Goal: Book appointment/travel/reservation

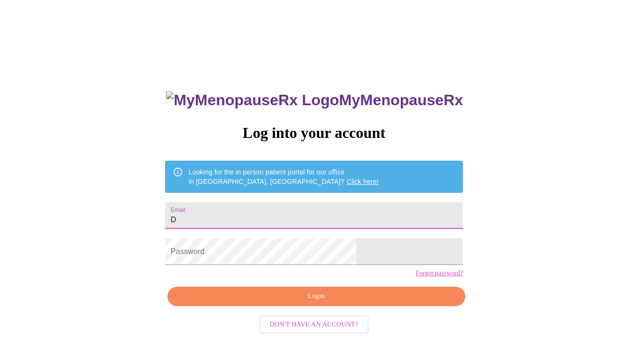
type input "De"
type input "[EMAIL_ADDRESS][DOMAIN_NAME]"
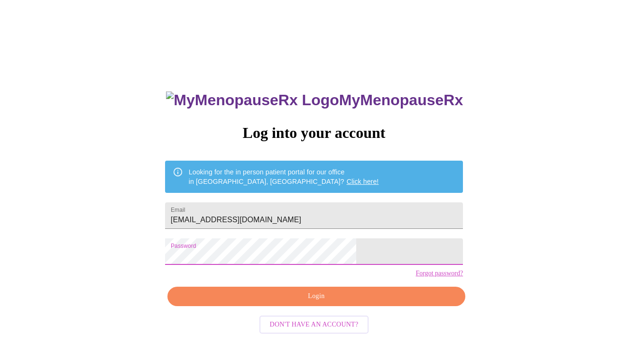
click at [270, 302] on span "Login" at bounding box center [316, 297] width 276 height 12
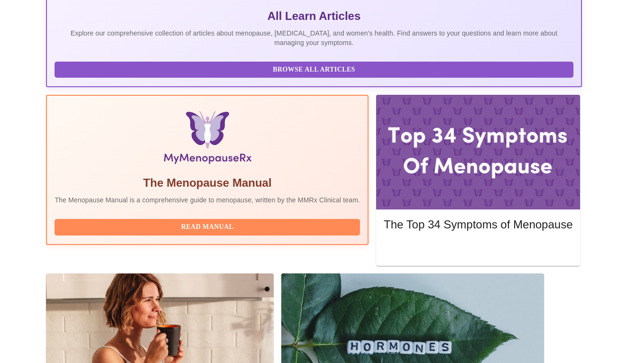
scroll to position [225, 0]
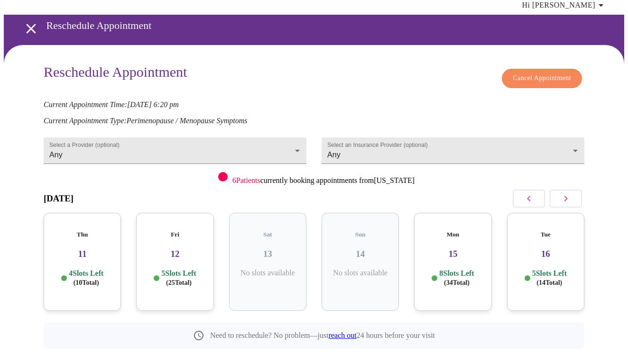
scroll to position [36, 0]
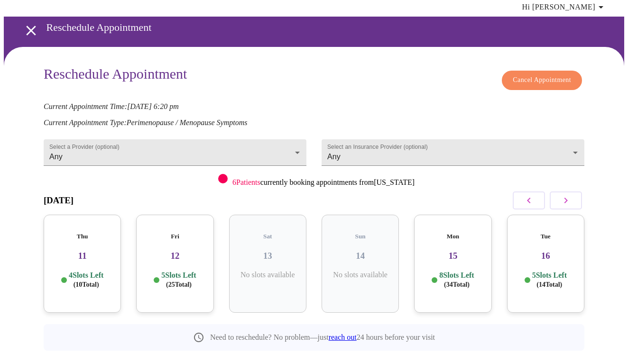
click at [567, 195] on icon "button" at bounding box center [565, 200] width 11 height 11
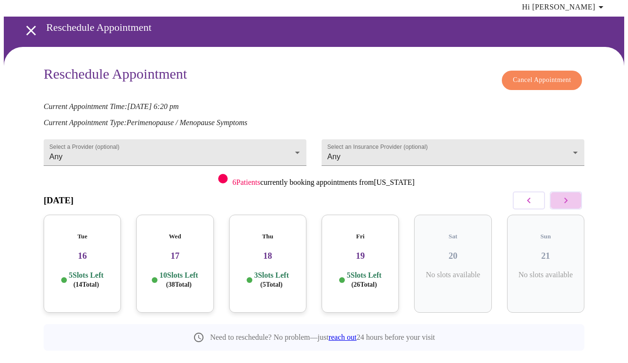
click at [567, 195] on icon "button" at bounding box center [565, 200] width 11 height 11
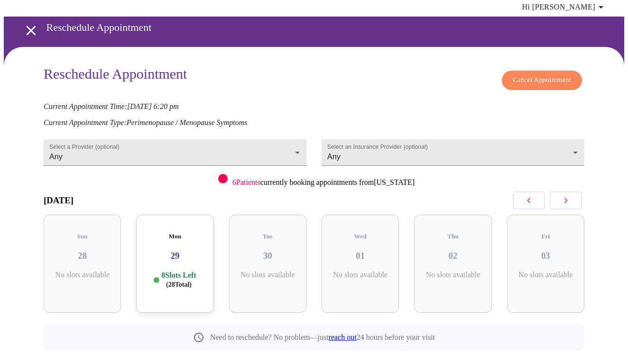
click at [567, 195] on icon "button" at bounding box center [565, 200] width 11 height 11
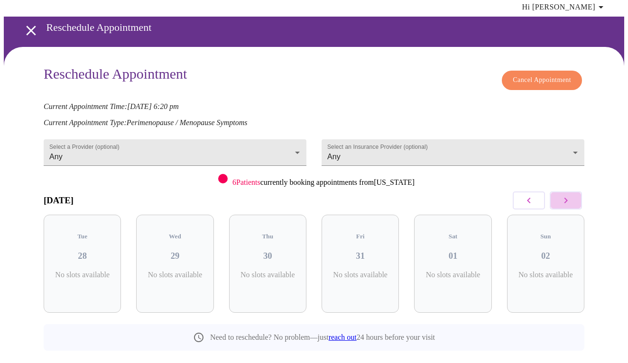
click at [567, 195] on icon "button" at bounding box center [565, 200] width 11 height 11
click at [540, 192] on button "button" at bounding box center [529, 201] width 32 height 18
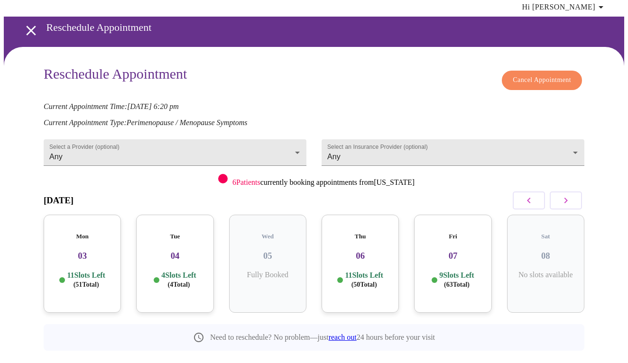
click at [73, 251] on h3 "03" at bounding box center [82, 256] width 62 height 10
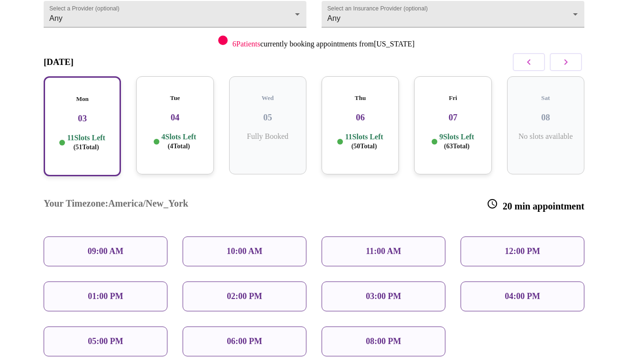
scroll to position [172, 0]
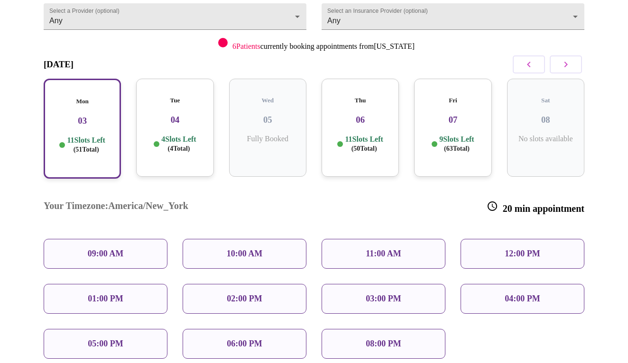
click at [234, 339] on p "06:00 PM" at bounding box center [244, 344] width 35 height 10
click at [237, 339] on p "06:00 PM" at bounding box center [244, 344] width 35 height 10
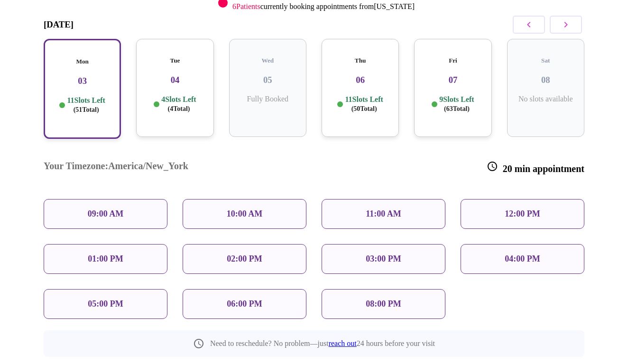
scroll to position [214, 0]
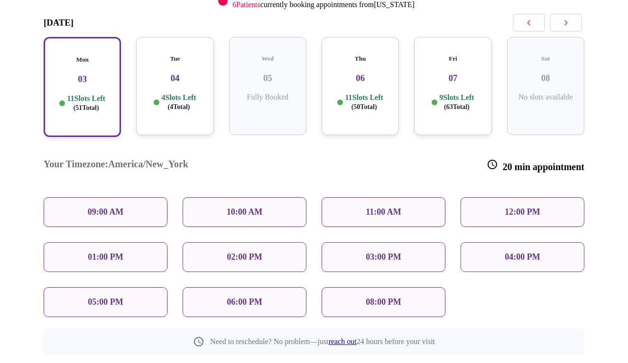
click at [228, 297] on p "06:00 PM" at bounding box center [244, 302] width 35 height 10
click at [128, 287] on div "05:00 PM" at bounding box center [106, 302] width 124 height 30
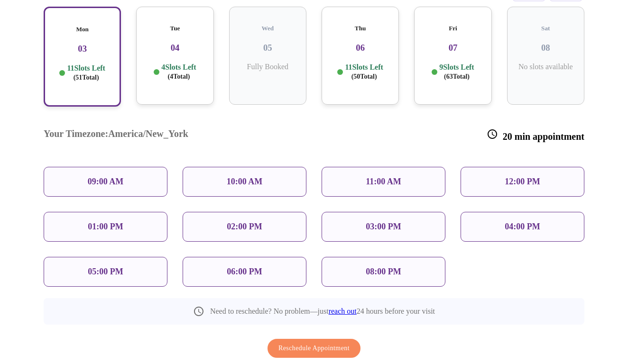
scroll to position [236, 0]
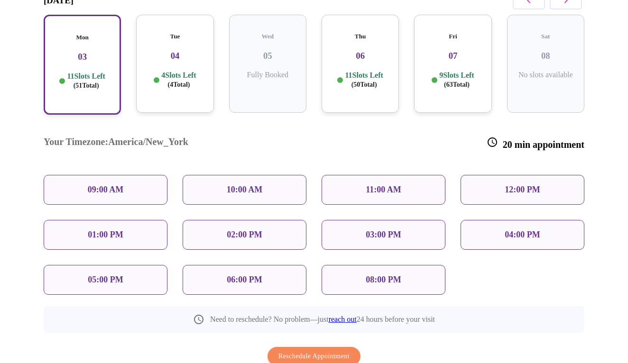
click at [237, 275] on p "06:00 PM" at bounding box center [244, 280] width 35 height 10
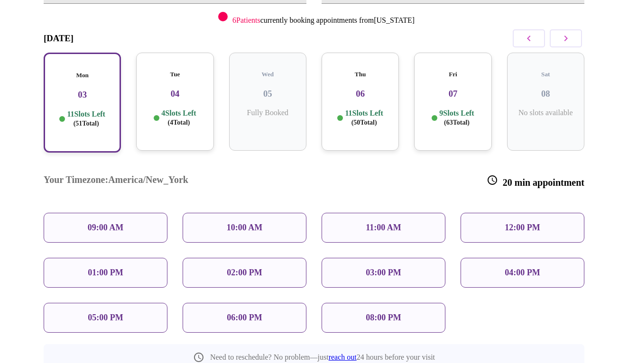
scroll to position [181, 0]
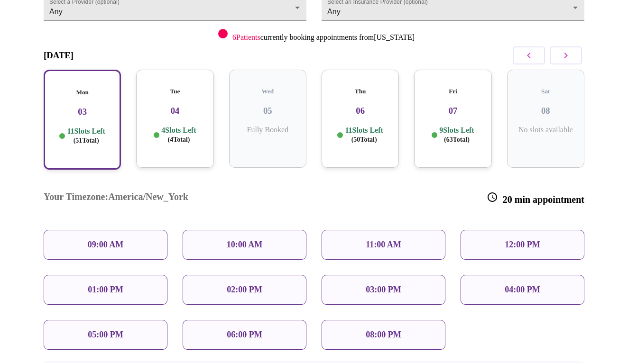
click at [355, 320] on div "08:00 PM" at bounding box center [383, 335] width 124 height 30
click at [76, 137] on span "( 51 Total)" at bounding box center [86, 140] width 26 height 7
click at [185, 136] on span "( 4 Total)" at bounding box center [179, 139] width 22 height 7
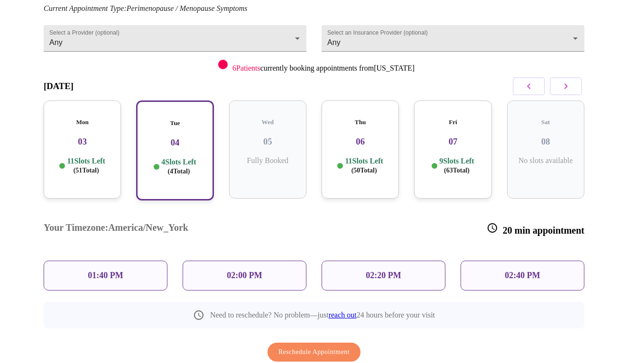
click at [100, 137] on h3 "03" at bounding box center [82, 142] width 62 height 10
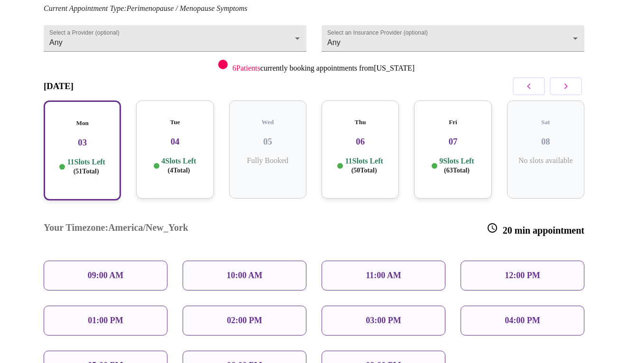
click at [247, 361] on p "06:00 PM" at bounding box center [244, 366] width 35 height 10
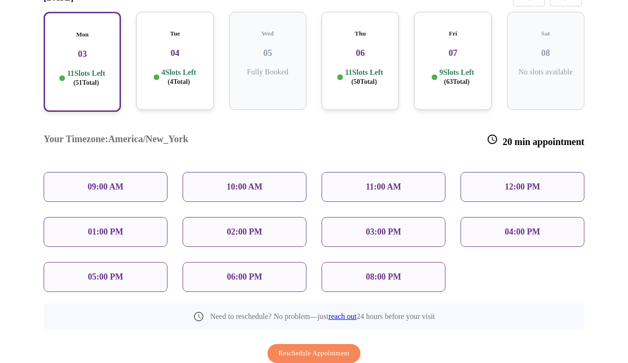
scroll to position [242, 0]
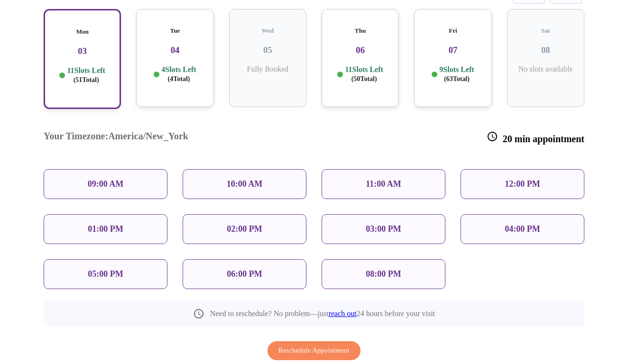
click at [241, 269] on p "06:00 PM" at bounding box center [244, 274] width 35 height 10
click at [302, 345] on span "Reschedule Appointment" at bounding box center [313, 351] width 71 height 12
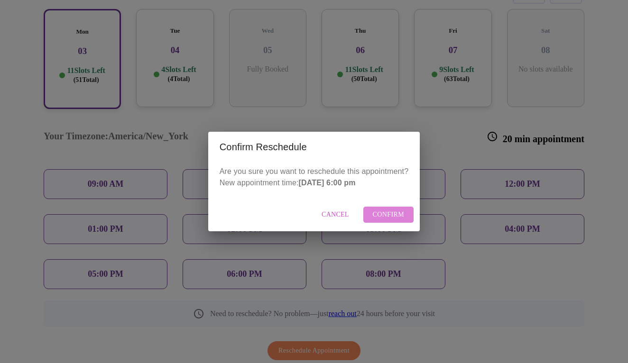
click at [381, 216] on span "Confirm" at bounding box center [389, 215] width 32 height 12
